Goal: Feedback & Contribution: Leave review/rating

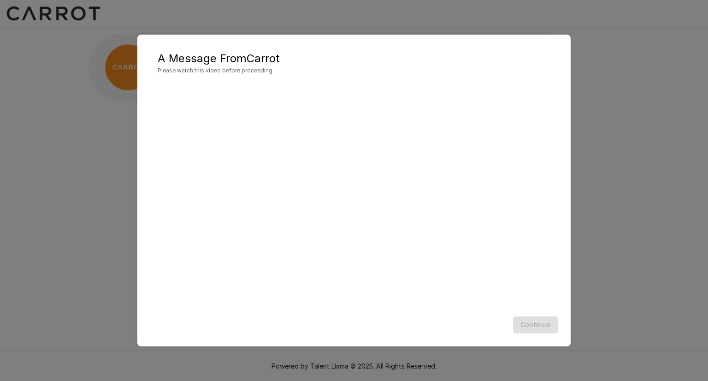
click at [448, 318] on div "Continue" at bounding box center [354, 325] width 415 height 24
click at [526, 326] on button "Continue" at bounding box center [535, 324] width 45 height 17
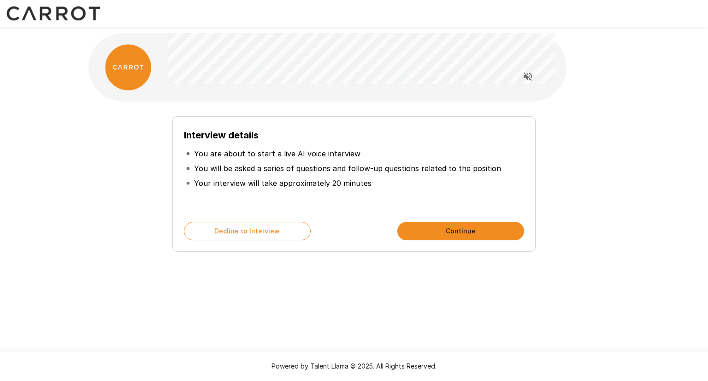
click at [456, 226] on button "Continue" at bounding box center [460, 231] width 127 height 18
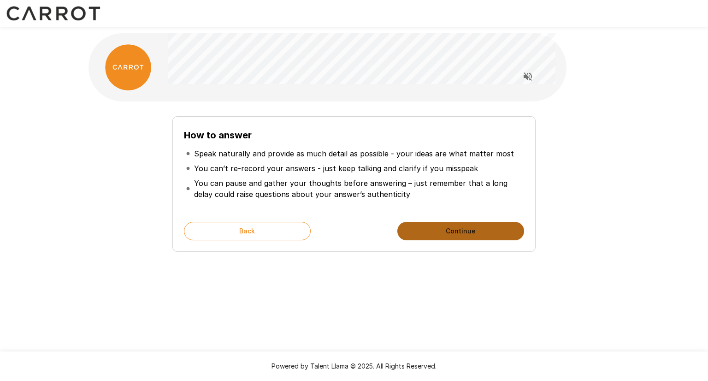
click at [468, 231] on button "Continue" at bounding box center [460, 231] width 127 height 18
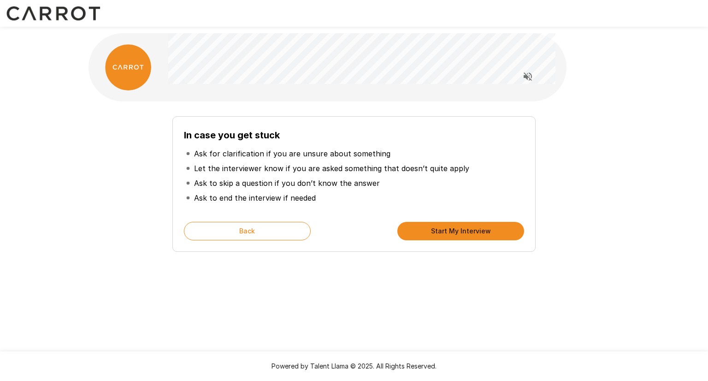
click at [468, 231] on button "Start My Interview" at bounding box center [460, 231] width 127 height 18
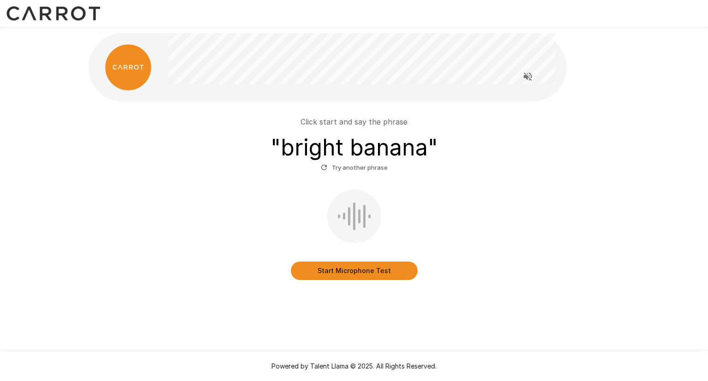
click at [365, 271] on button "Start Microphone Test" at bounding box center [354, 270] width 127 height 18
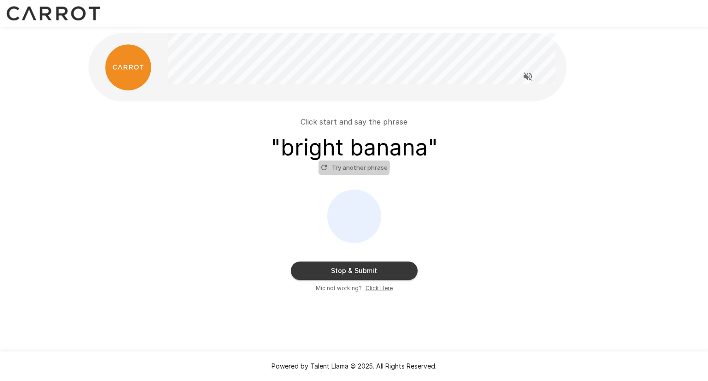
click at [351, 166] on button "Try another phrase" at bounding box center [354, 167] width 71 height 14
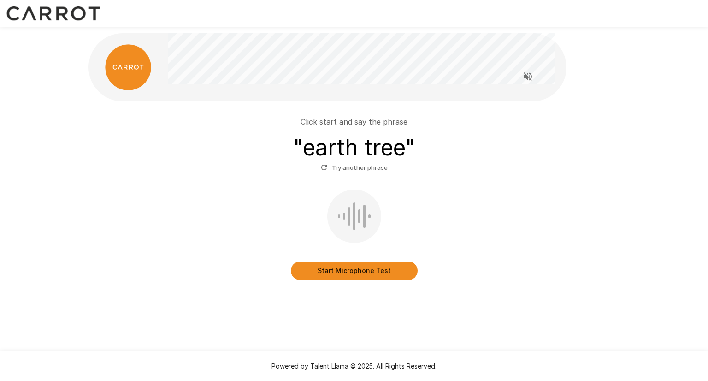
click at [361, 274] on button "Start Microphone Test" at bounding box center [354, 270] width 127 height 18
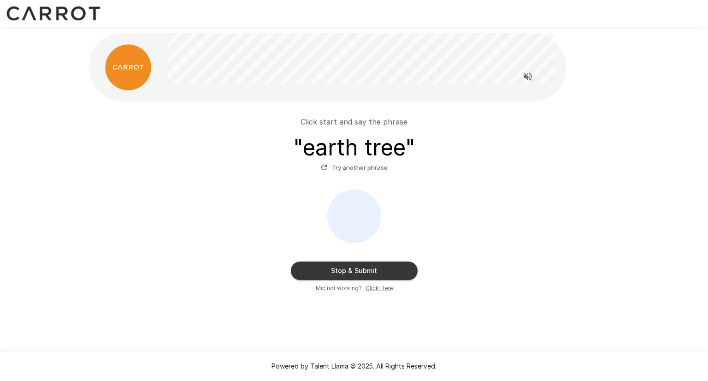
click at [367, 269] on button "Stop & Submit" at bounding box center [354, 270] width 127 height 18
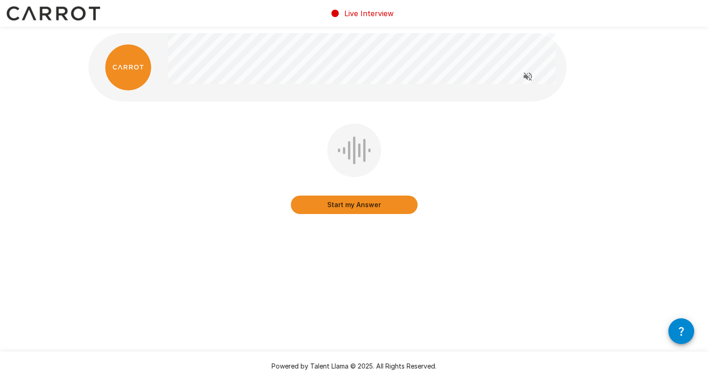
click at [348, 149] on div at bounding box center [349, 150] width 2 height 18
click at [356, 152] on div at bounding box center [354, 150] width 54 height 53
click at [355, 137] on div at bounding box center [354, 150] width 54 height 53
click at [345, 148] on div at bounding box center [344, 150] width 2 height 7
click at [366, 148] on div at bounding box center [354, 150] width 54 height 53
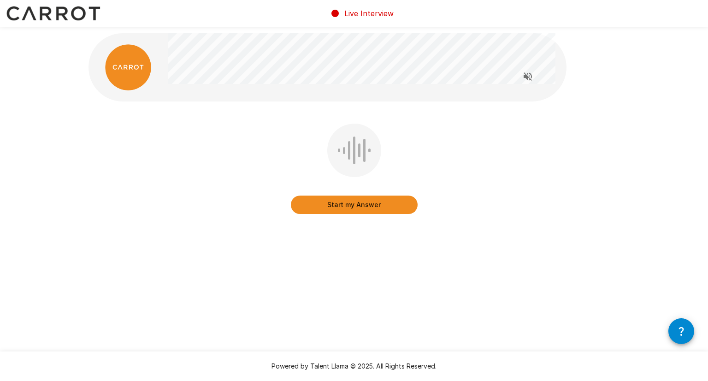
click at [125, 69] on img at bounding box center [128, 67] width 46 height 46
click at [489, 280] on div "Start my Answer" at bounding box center [353, 150] width 553 height 301
click at [684, 333] on icon "button" at bounding box center [681, 330] width 11 height 11
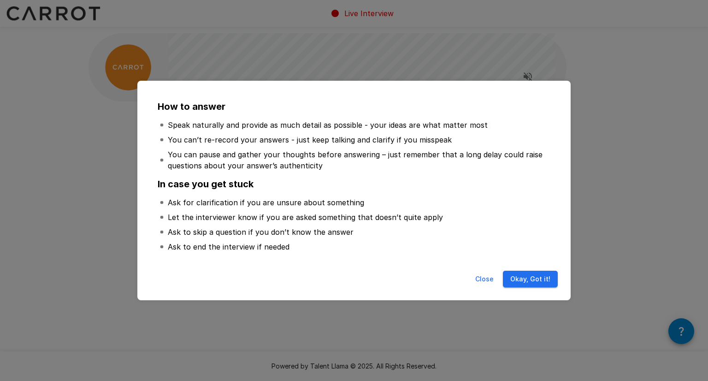
click at [529, 279] on button "Okay, Got it!" at bounding box center [530, 279] width 55 height 17
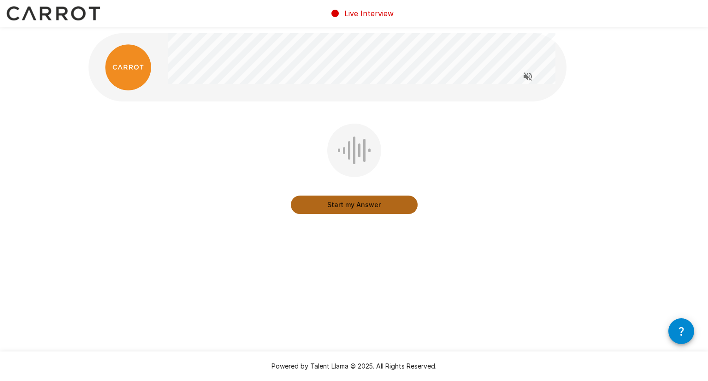
click at [360, 204] on button "Start my Answer" at bounding box center [354, 204] width 127 height 18
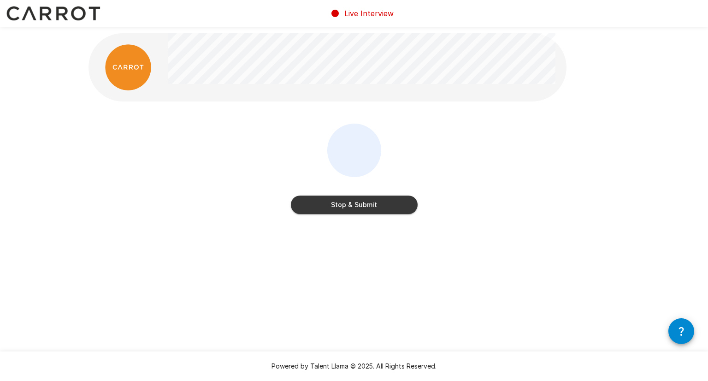
click at [365, 207] on button "Stop & Submit" at bounding box center [354, 204] width 127 height 18
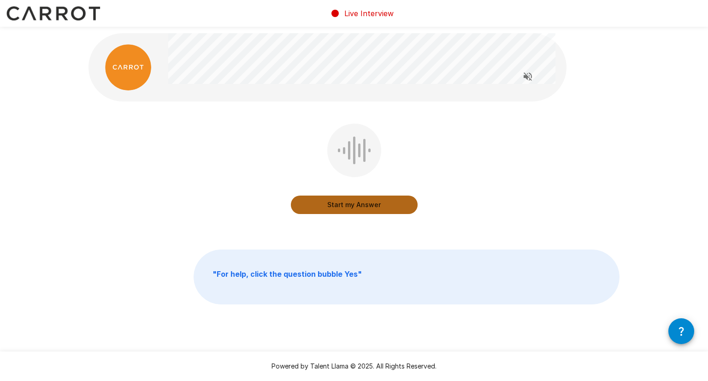
click at [351, 202] on button "Start my Answer" at bounding box center [354, 204] width 127 height 18
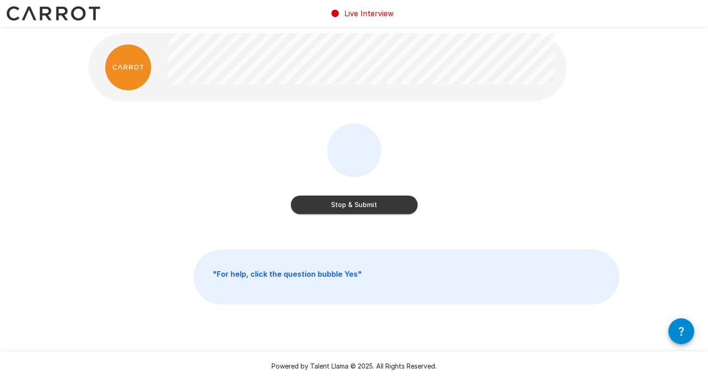
click at [351, 202] on button "Stop & Submit" at bounding box center [354, 204] width 127 height 18
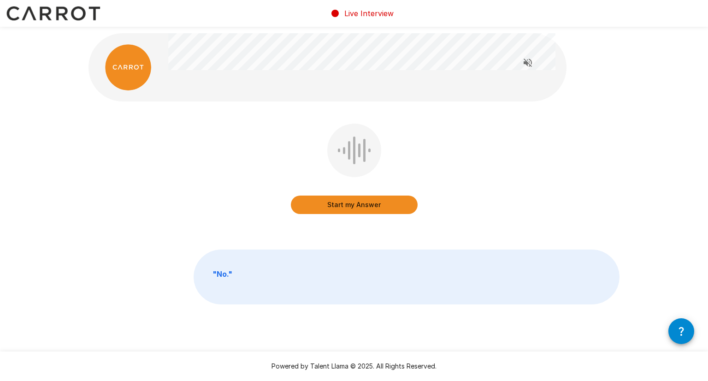
click at [351, 202] on button "Start my Answer" at bounding box center [354, 204] width 127 height 18
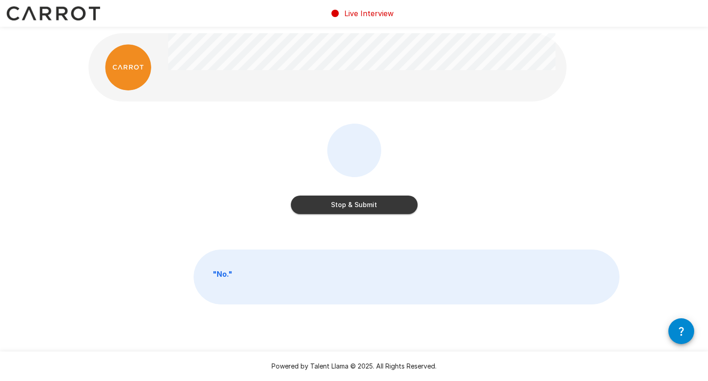
click at [351, 202] on button "Stop & Submit" at bounding box center [354, 204] width 127 height 18
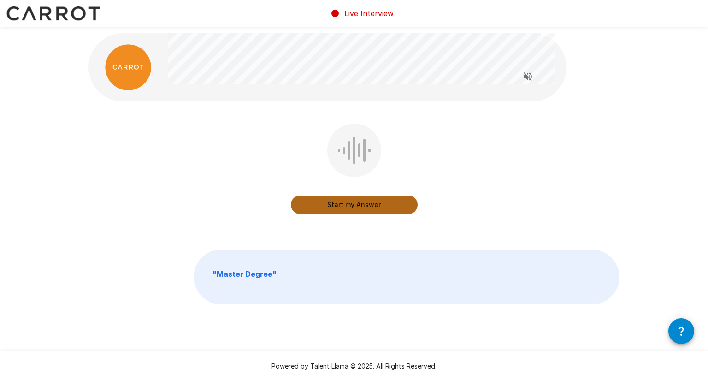
click at [367, 205] on button "Start my Answer" at bounding box center [354, 204] width 127 height 18
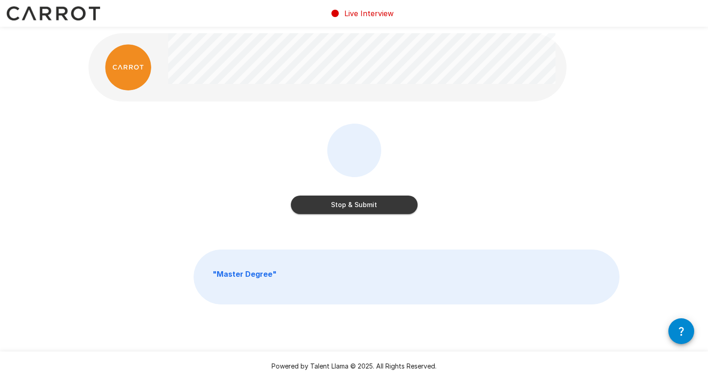
click at [367, 205] on button "Stop & Submit" at bounding box center [354, 204] width 127 height 18
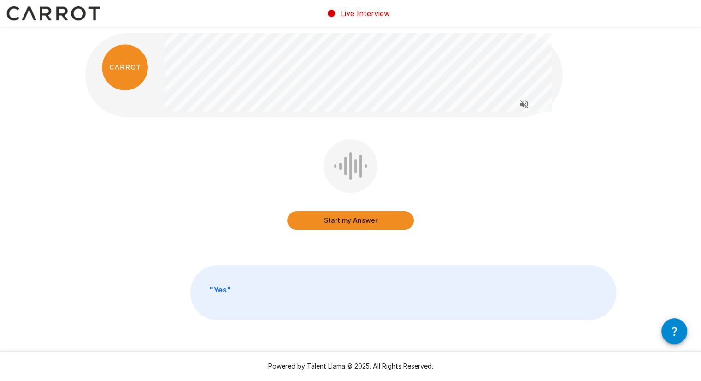
click at [360, 219] on button "Start my Answer" at bounding box center [350, 220] width 127 height 18
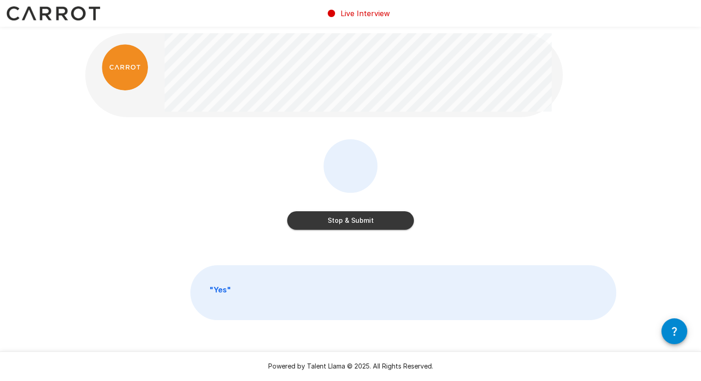
click at [384, 228] on button "Stop & Submit" at bounding box center [350, 220] width 127 height 18
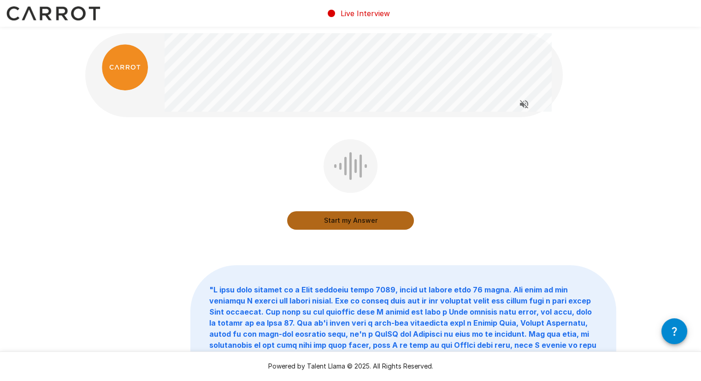
click at [371, 218] on button "Start my Answer" at bounding box center [350, 220] width 127 height 18
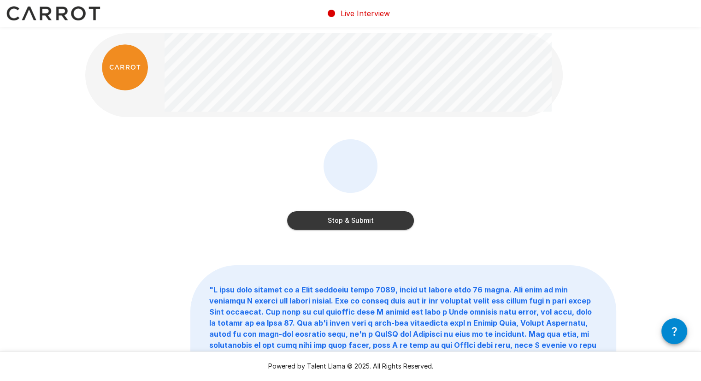
click at [350, 214] on button "Stop & Submit" at bounding box center [350, 220] width 127 height 18
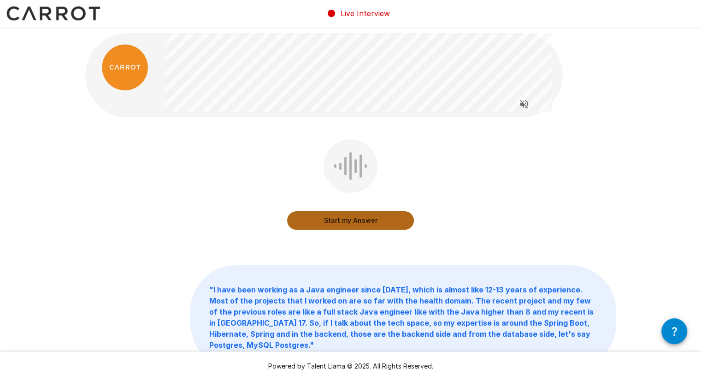
click at [367, 219] on button "Start my Answer" at bounding box center [350, 220] width 127 height 18
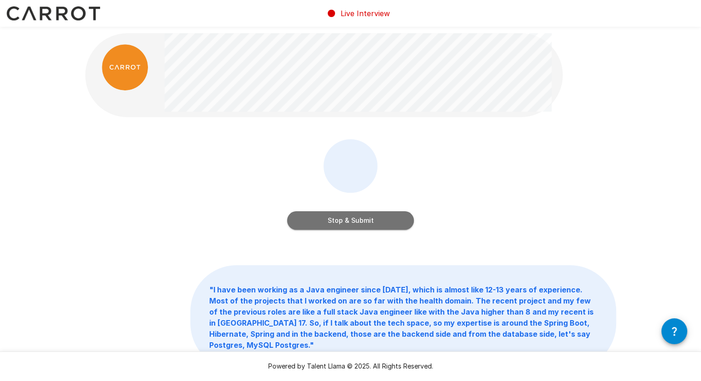
click at [340, 213] on button "Stop & Submit" at bounding box center [350, 220] width 127 height 18
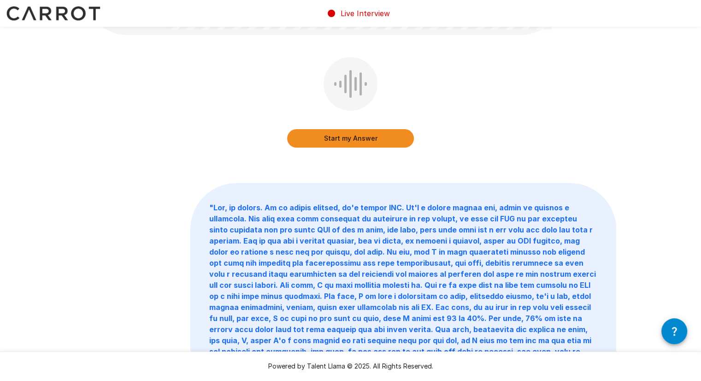
scroll to position [11, 0]
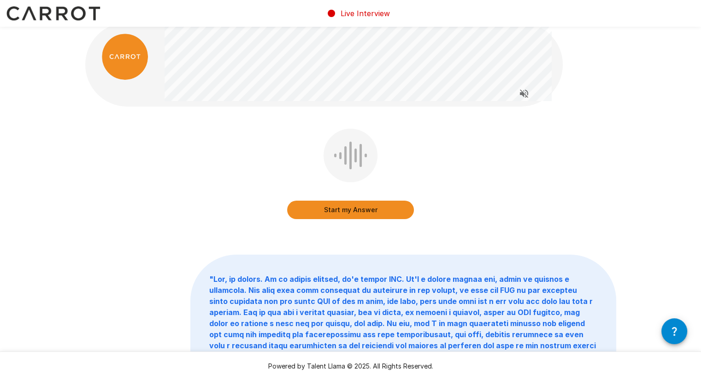
click at [376, 211] on button "Start my Answer" at bounding box center [350, 210] width 127 height 18
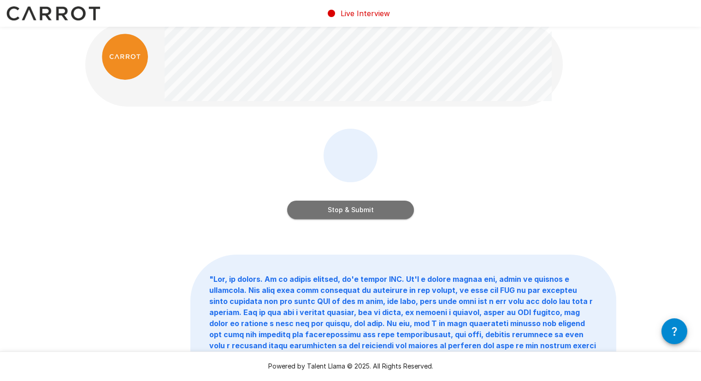
click at [376, 211] on button "Stop & Submit" at bounding box center [350, 210] width 127 height 18
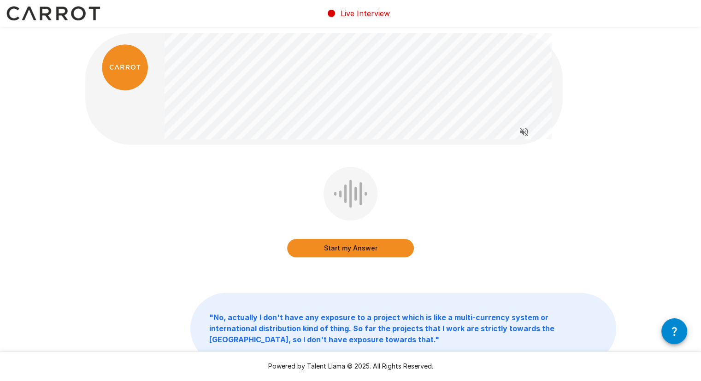
click at [337, 245] on button "Start my Answer" at bounding box center [350, 248] width 127 height 18
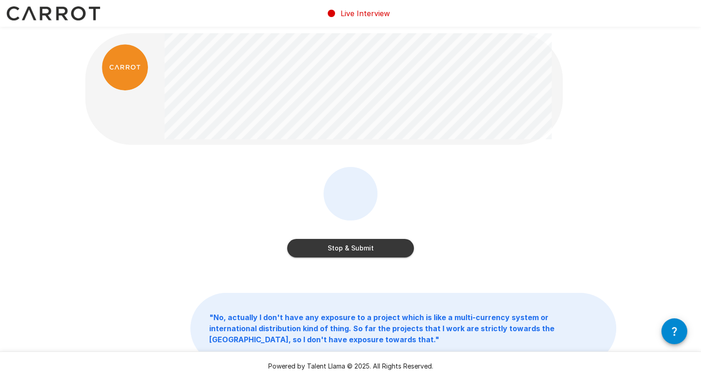
click at [347, 254] on button "Stop & Submit" at bounding box center [350, 248] width 127 height 18
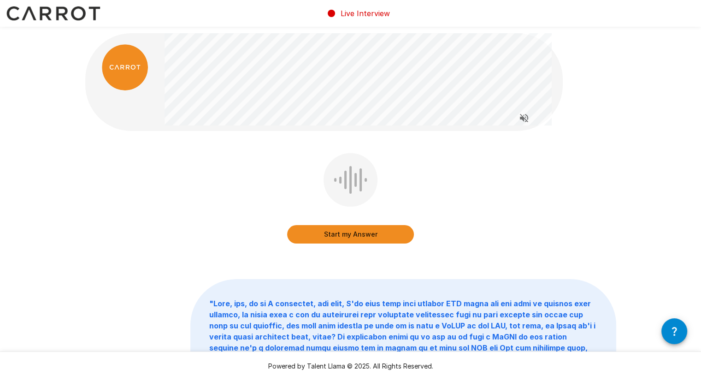
click at [361, 234] on button "Start my Answer" at bounding box center [350, 234] width 127 height 18
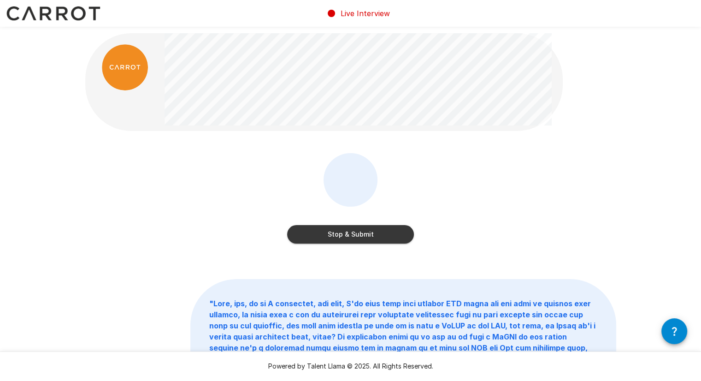
click at [353, 236] on button "Stop & Submit" at bounding box center [350, 234] width 127 height 18
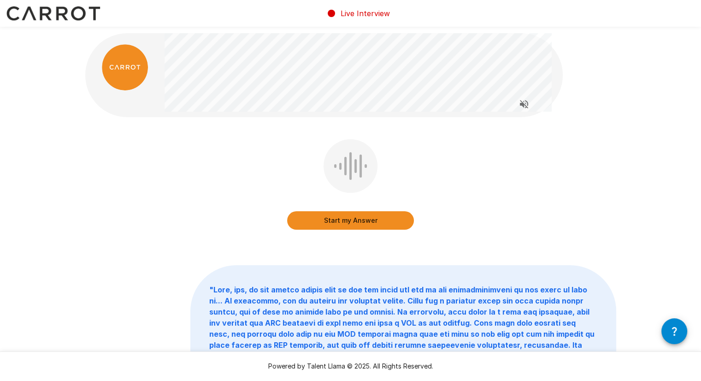
click at [349, 221] on button "Start my Answer" at bounding box center [350, 220] width 127 height 18
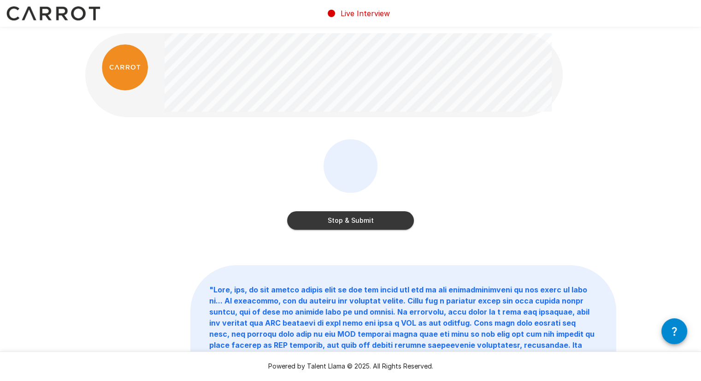
click at [375, 225] on button "Stop & Submit" at bounding box center [350, 220] width 127 height 18
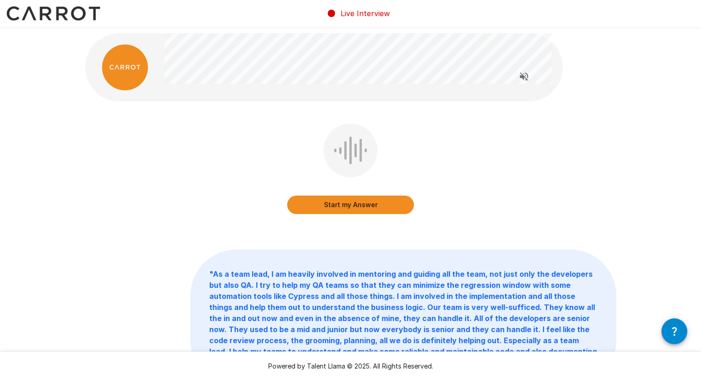
click at [376, 205] on button "Start my Answer" at bounding box center [350, 204] width 127 height 18
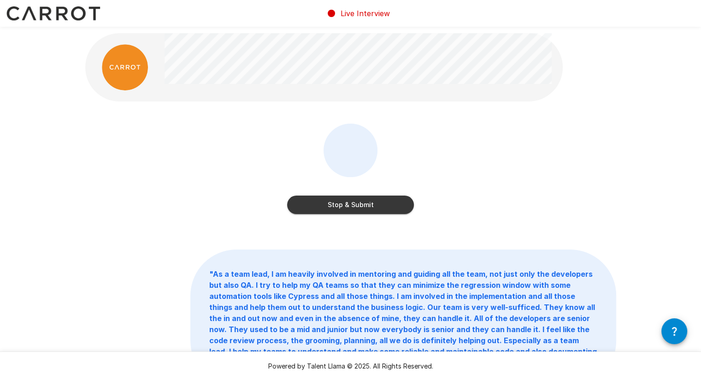
click at [368, 197] on button "Stop & Submit" at bounding box center [350, 204] width 127 height 18
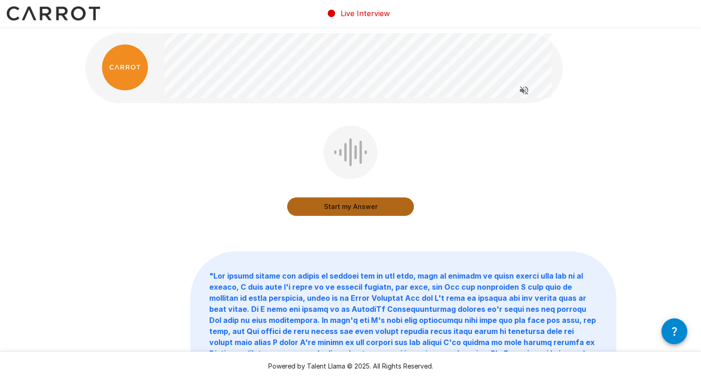
click at [368, 202] on button "Start my Answer" at bounding box center [350, 206] width 127 height 18
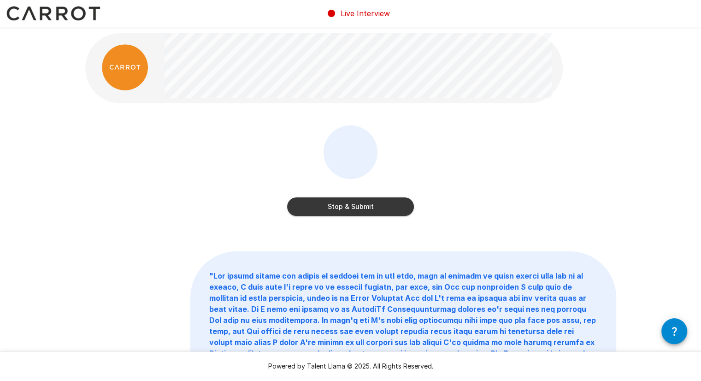
click at [381, 205] on button "Stop & Submit" at bounding box center [350, 206] width 127 height 18
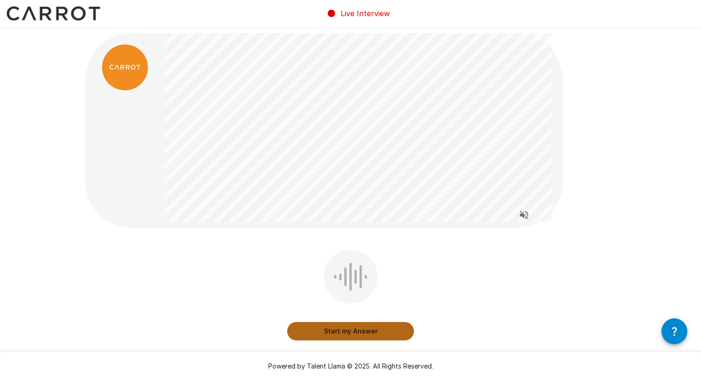
click at [337, 332] on button "Start my Answer" at bounding box center [350, 331] width 127 height 18
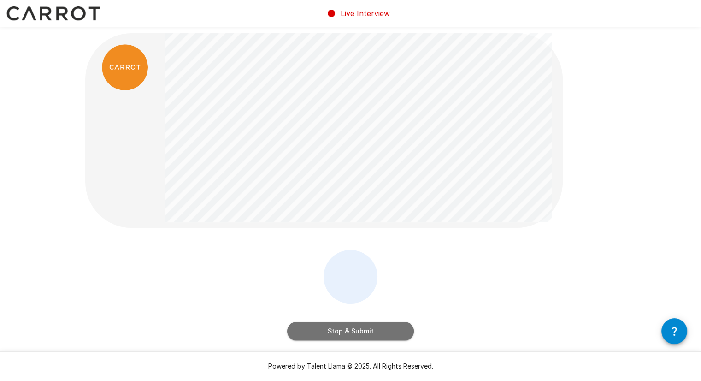
drag, startPoint x: 356, startPoint y: 331, endPoint x: 368, endPoint y: 325, distance: 13.0
click at [358, 331] on button "Stop & Submit" at bounding box center [350, 331] width 127 height 18
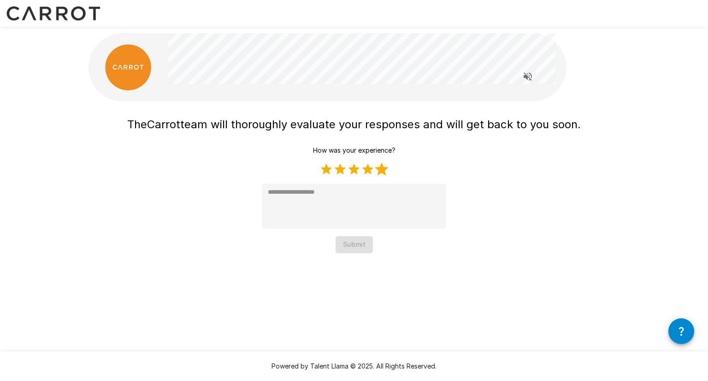
click at [378, 171] on label "5 Stars" at bounding box center [382, 169] width 14 height 14
type textarea "*"
click at [355, 248] on button "Submit" at bounding box center [354, 244] width 37 height 17
